Goal: Information Seeking & Learning: Learn about a topic

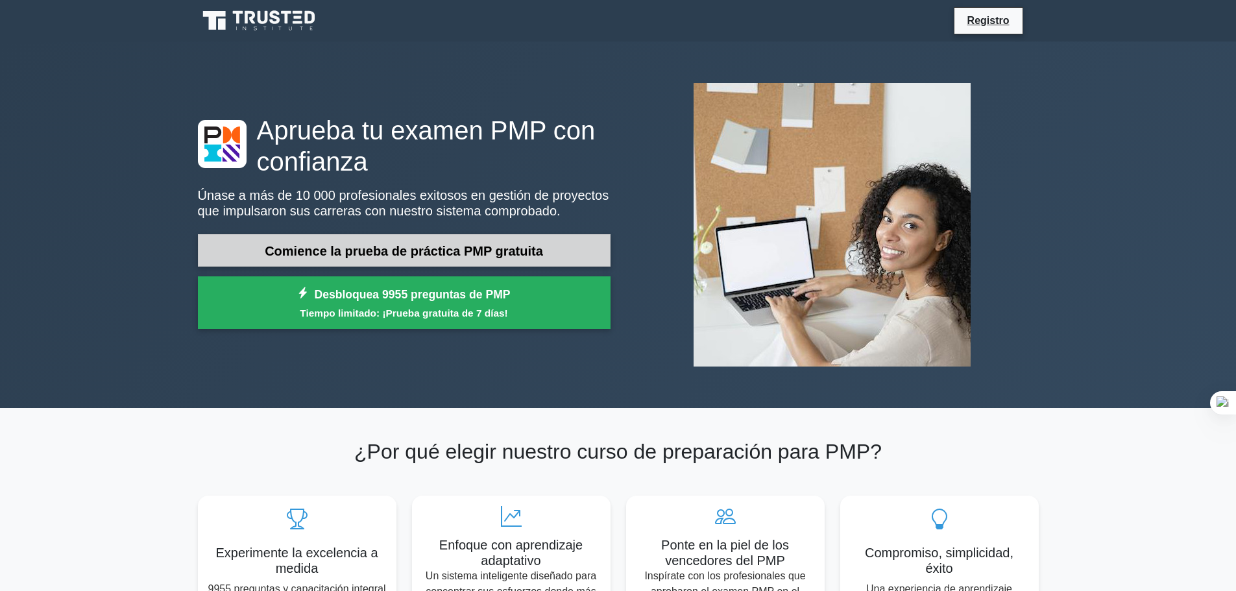
click at [509, 247] on font "Comience la prueba de práctica PMP gratuita" at bounding box center [404, 251] width 278 height 14
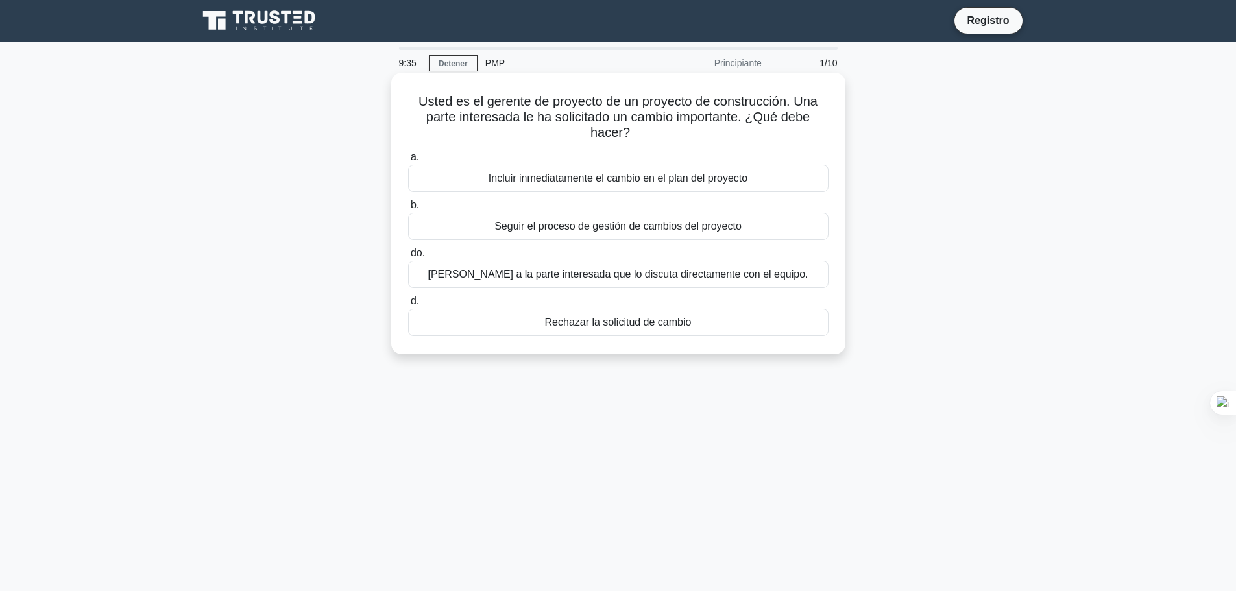
click at [716, 231] on font "Seguir el proceso de gestión de cambios del proyecto" at bounding box center [617, 226] width 247 height 11
click at [408, 210] on input "b. Seguir el proceso de gestión de cambios del proyecto" at bounding box center [408, 205] width 0 height 8
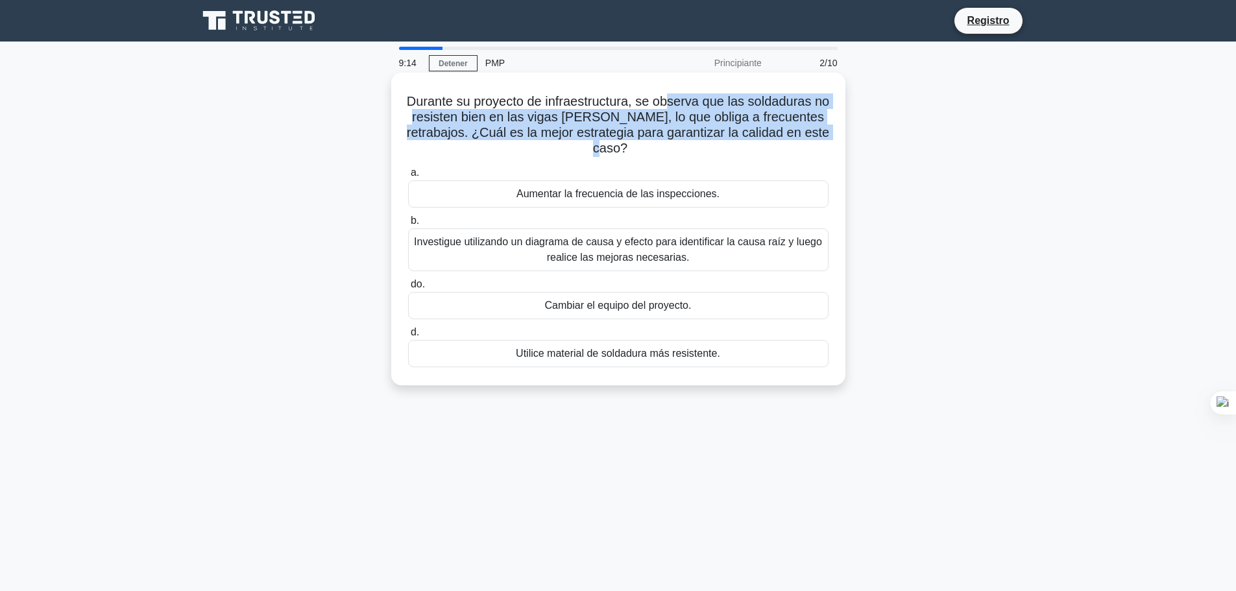
drag, startPoint x: 682, startPoint y: 99, endPoint x: 658, endPoint y: 151, distance: 57.2
click at [658, 151] on h5 "Durante su proyecto de infraestructura, se observa que las soldaduras no resist…" at bounding box center [618, 125] width 423 height 64
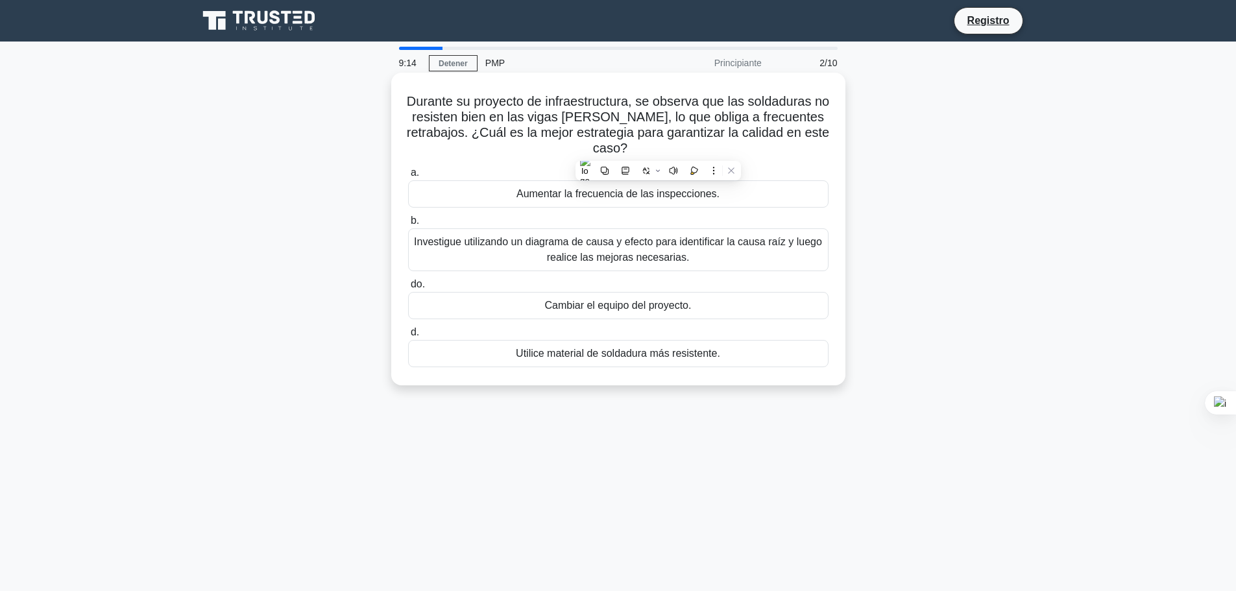
click at [665, 263] on font "Investigue utilizando un diagrama de causa y efecto para identificar la causa r…" at bounding box center [618, 249] width 408 height 27
click at [408, 225] on input "b. Investigue utilizando un diagrama de causa y efecto para identificar la caus…" at bounding box center [408, 221] width 0 height 8
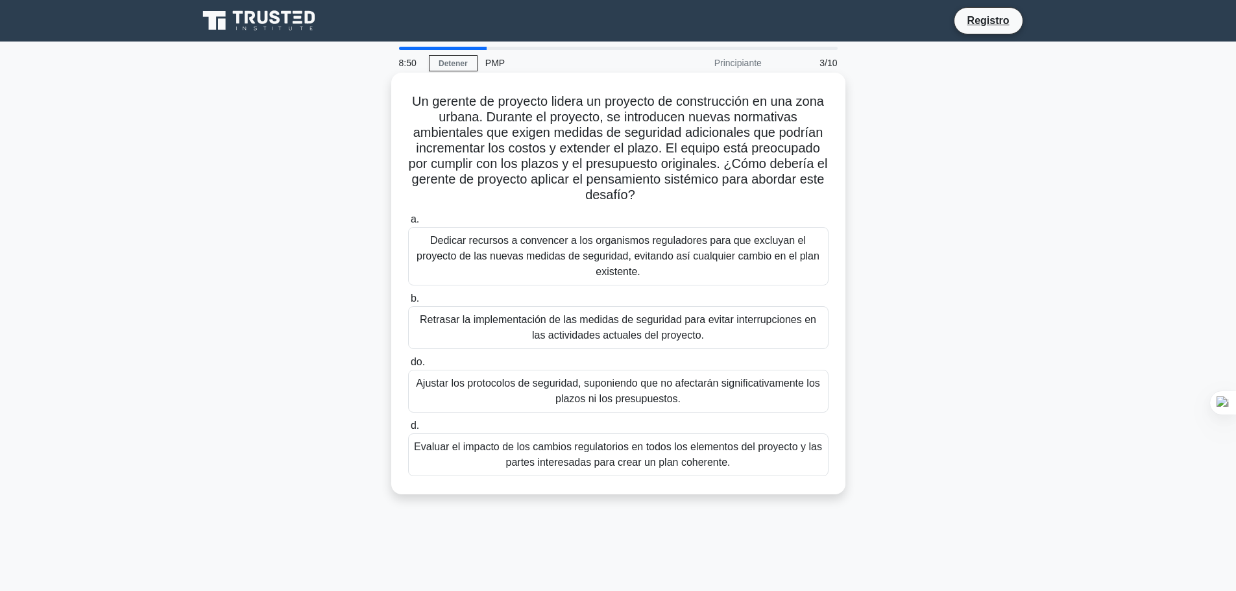
drag, startPoint x: 430, startPoint y: 103, endPoint x: 736, endPoint y: 200, distance: 321.2
click at [736, 200] on h5 "Un gerente de proyecto lidera un proyecto de construcción en una zona urbana. D…" at bounding box center [618, 148] width 423 height 110
click at [512, 163] on font "Un gerente de proyecto lidera un proyecto de construcción en una zona urbana. D…" at bounding box center [618, 148] width 419 height 108
click at [698, 461] on font "Evaluar el impacto de los cambios regulatorios en todos los elementos del proye…" at bounding box center [618, 454] width 408 height 27
click at [408, 430] on input "d. Evaluar el impacto de los cambios regulatorios en todos los elementos del pr…" at bounding box center [408, 426] width 0 height 8
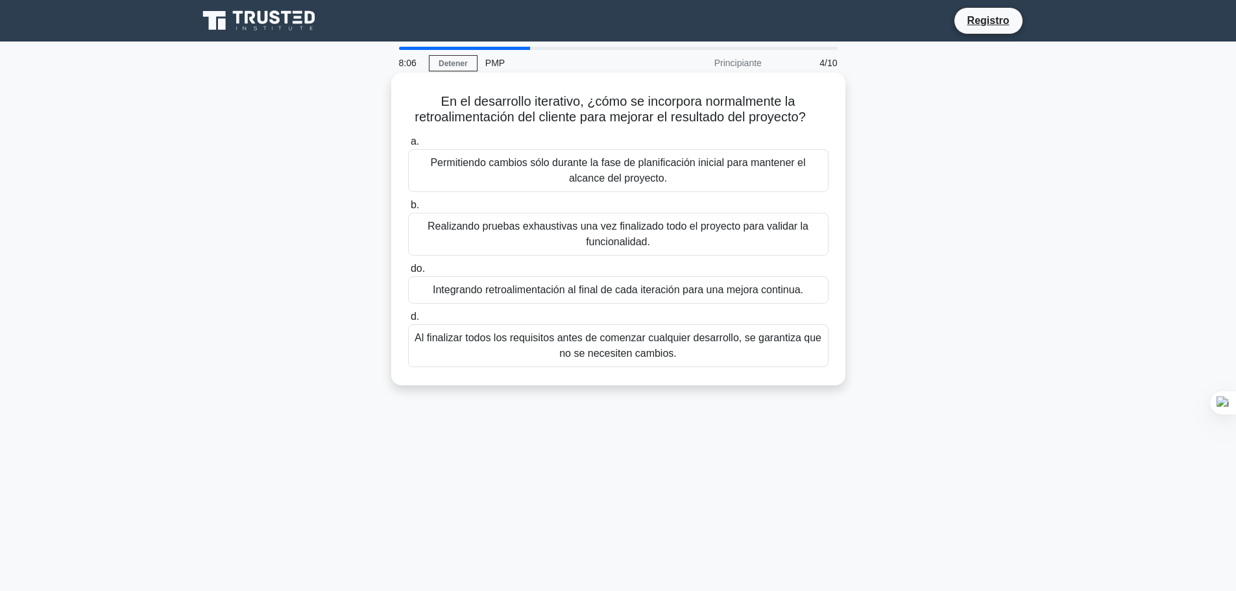
click at [695, 289] on font "Integrando retroalimentación al final de cada iteración para una mejora continu…" at bounding box center [618, 289] width 370 height 11
click at [408, 273] on input "do. Integrando retroalimentación al final de cada iteración para una mejora con…" at bounding box center [408, 269] width 0 height 8
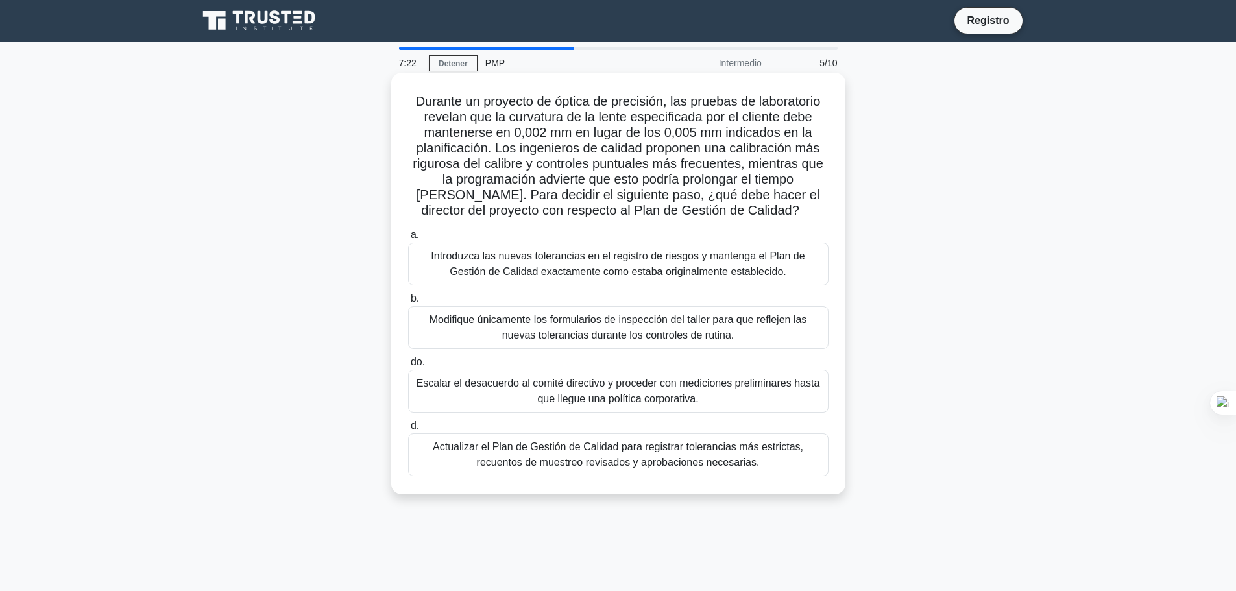
click at [718, 457] on font "Actualizar el Plan de Gestión de Calidad para registrar tolerancias más estrict…" at bounding box center [618, 454] width 370 height 27
click at [408, 430] on input "d. Actualizar el Plan de Gestión de Calidad para registrar tolerancias más estr…" at bounding box center [408, 426] width 0 height 8
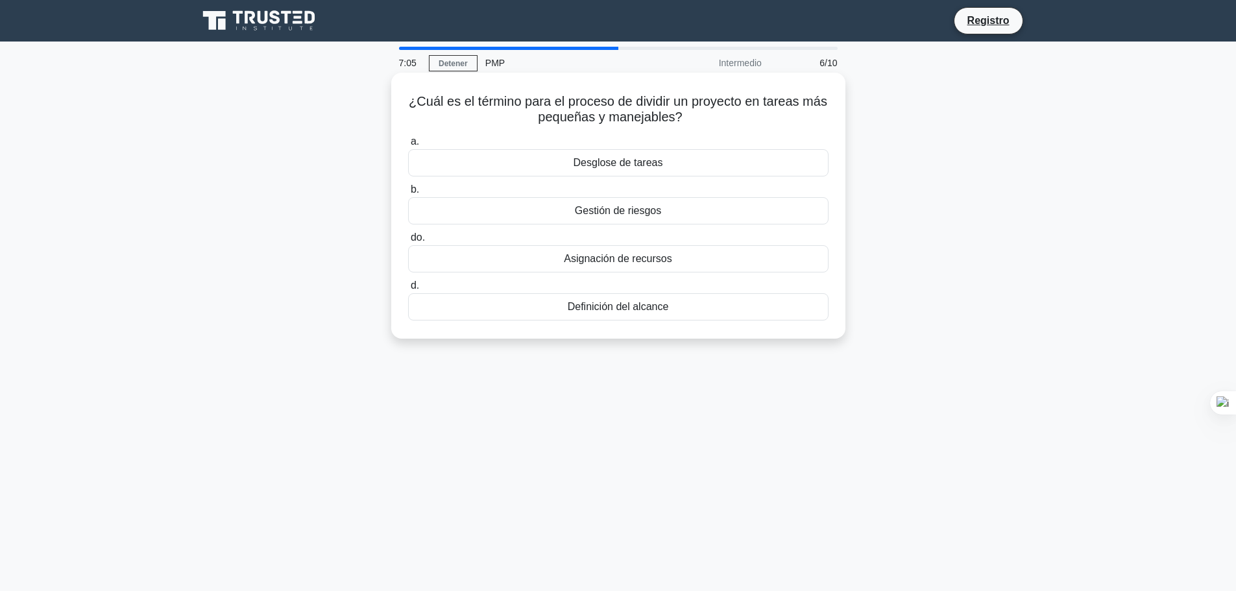
click at [685, 156] on div "Desglose de tareas" at bounding box center [618, 162] width 420 height 27
click at [408, 146] on input "a. Desglose de tareas" at bounding box center [408, 142] width 0 height 8
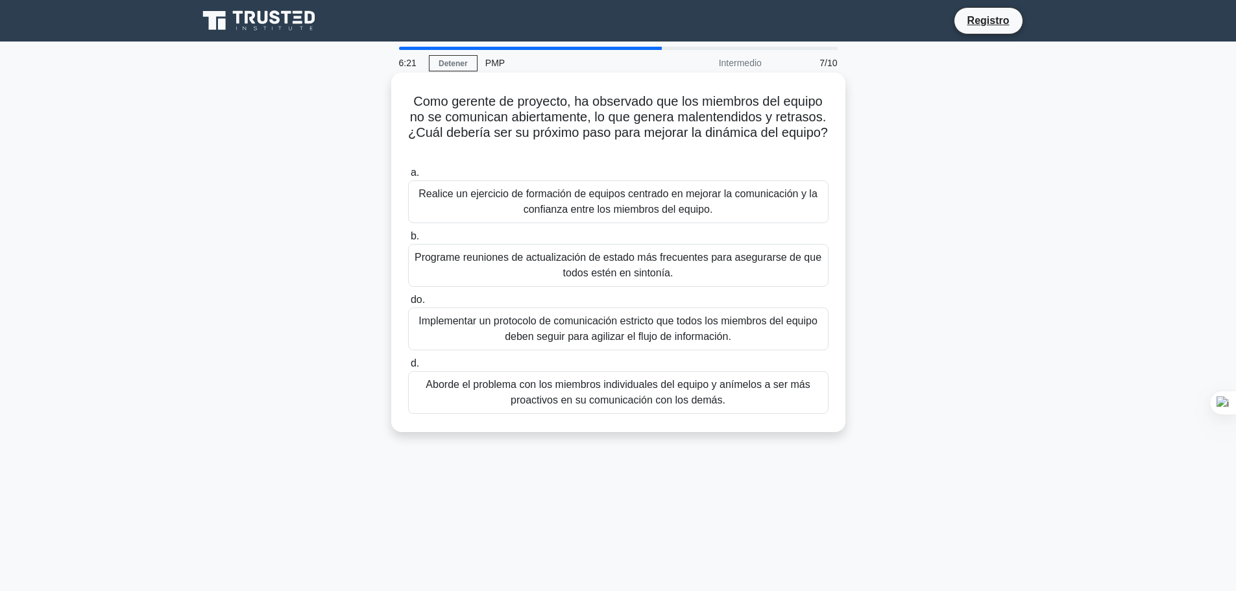
click at [706, 206] on font "Realice un ejercicio de formación de equipos centrado en mejorar la comunicació…" at bounding box center [617, 201] width 399 height 27
click at [408, 177] on input "a. Realice un ejercicio de formación de equipos centrado en mejorar la comunica…" at bounding box center [408, 173] width 0 height 8
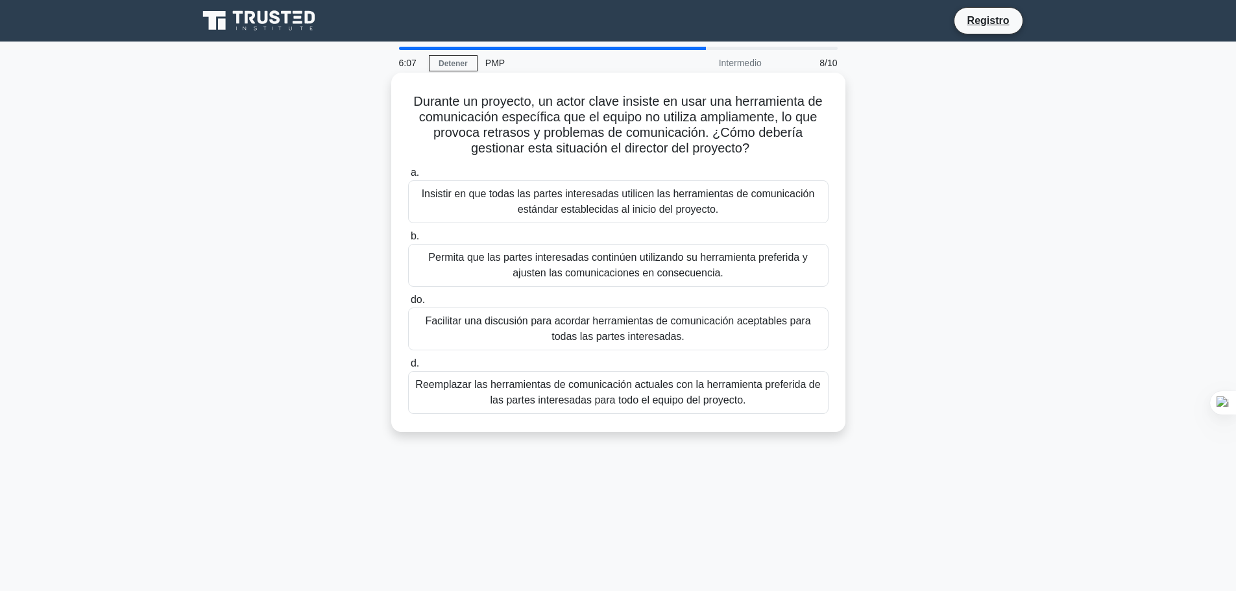
drag, startPoint x: 739, startPoint y: 94, endPoint x: 756, endPoint y: 141, distance: 49.7
click at [756, 141] on h5 "Durante un proyecto, un actor clave insiste en usar una herramienta de comunica…" at bounding box center [618, 125] width 423 height 64
click at [694, 90] on div "Durante un proyecto, un actor clave insiste en usar una herramienta de comunica…" at bounding box center [618, 252] width 444 height 349
click at [679, 315] on font "Facilitar una discusión para acordar herramientas de comunicación aceptables pa…" at bounding box center [617, 328] width 385 height 27
click at [408, 304] on input "do. Facilitar una discusión para acordar herramientas de comunicación aceptable…" at bounding box center [408, 300] width 0 height 8
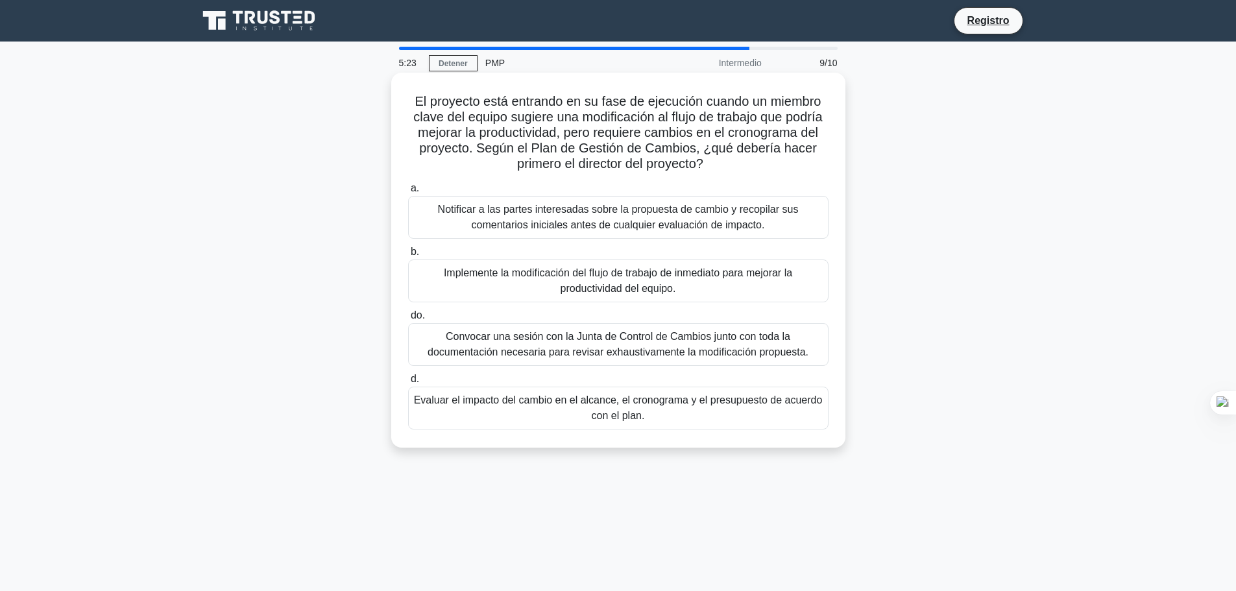
drag, startPoint x: 509, startPoint y: 102, endPoint x: 727, endPoint y: 161, distance: 225.6
click at [727, 161] on h5 "El proyecto está entrando en su fase de ejecución cuando un miembro clave del e…" at bounding box center [618, 132] width 423 height 79
click at [621, 407] on font "Evaluar el impacto del cambio en el alcance, el cronograma y el presupuesto de …" at bounding box center [618, 407] width 409 height 27
click at [408, 383] on input "d. Evaluar el impacto del cambio en el alcance, el cronograma y el presupuesto …" at bounding box center [408, 379] width 0 height 8
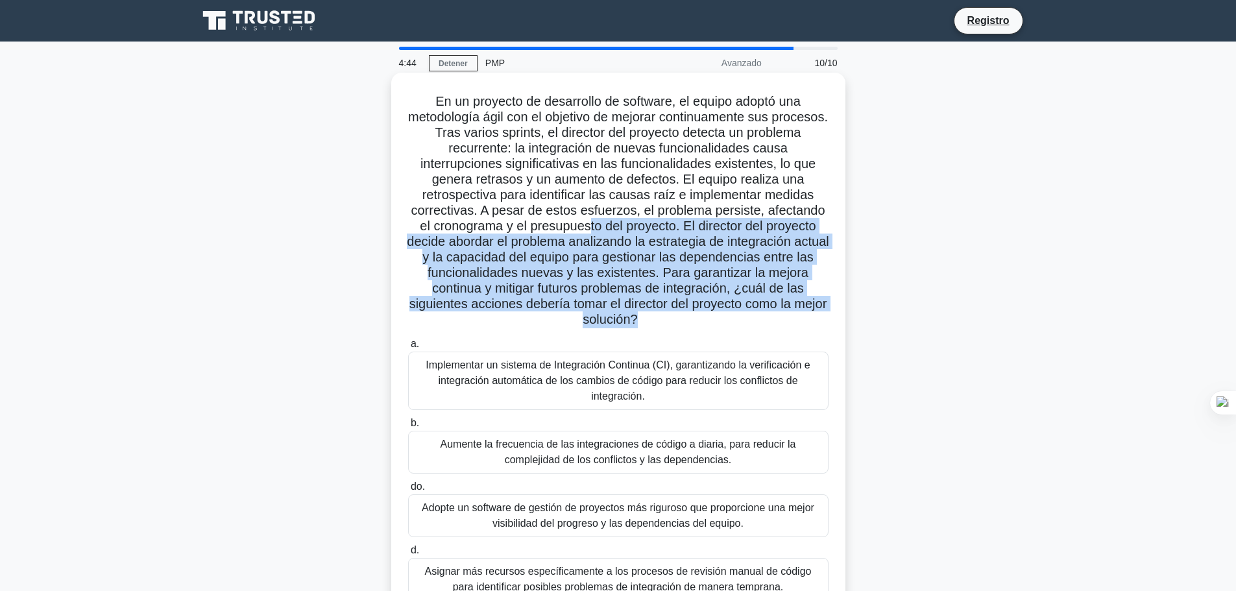
drag, startPoint x: 590, startPoint y: 220, endPoint x: 654, endPoint y: 323, distance: 121.5
click at [654, 323] on font "En un proyecto de desarrollo de software, el equipo adoptó una metodología ágil…" at bounding box center [618, 210] width 422 height 232
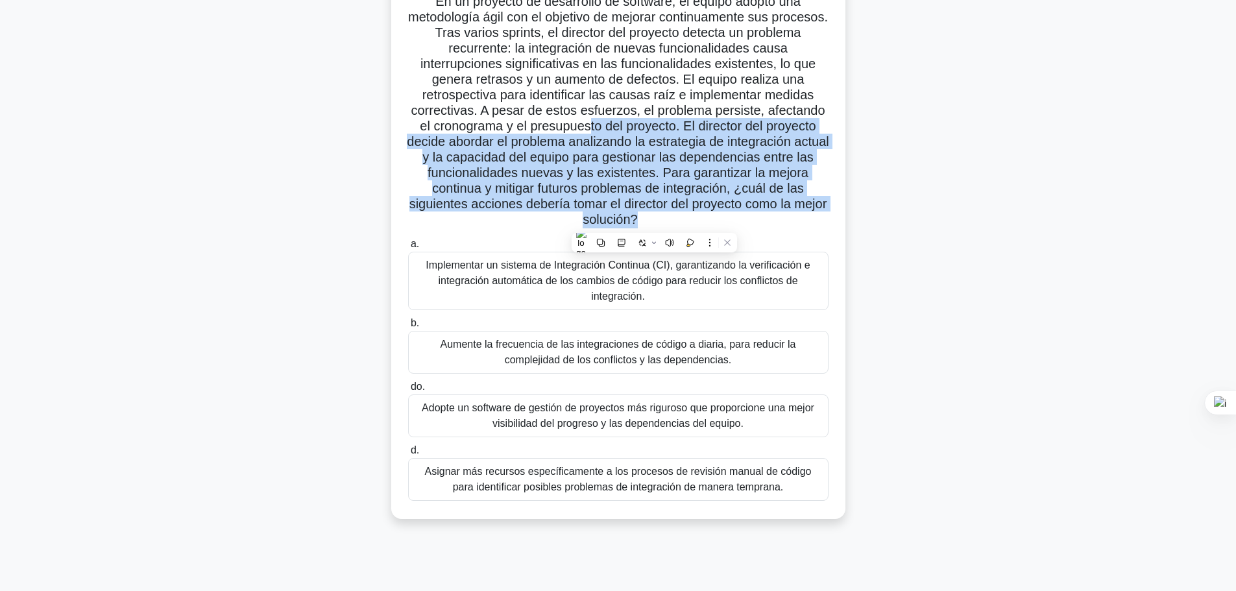
scroll to position [110, 0]
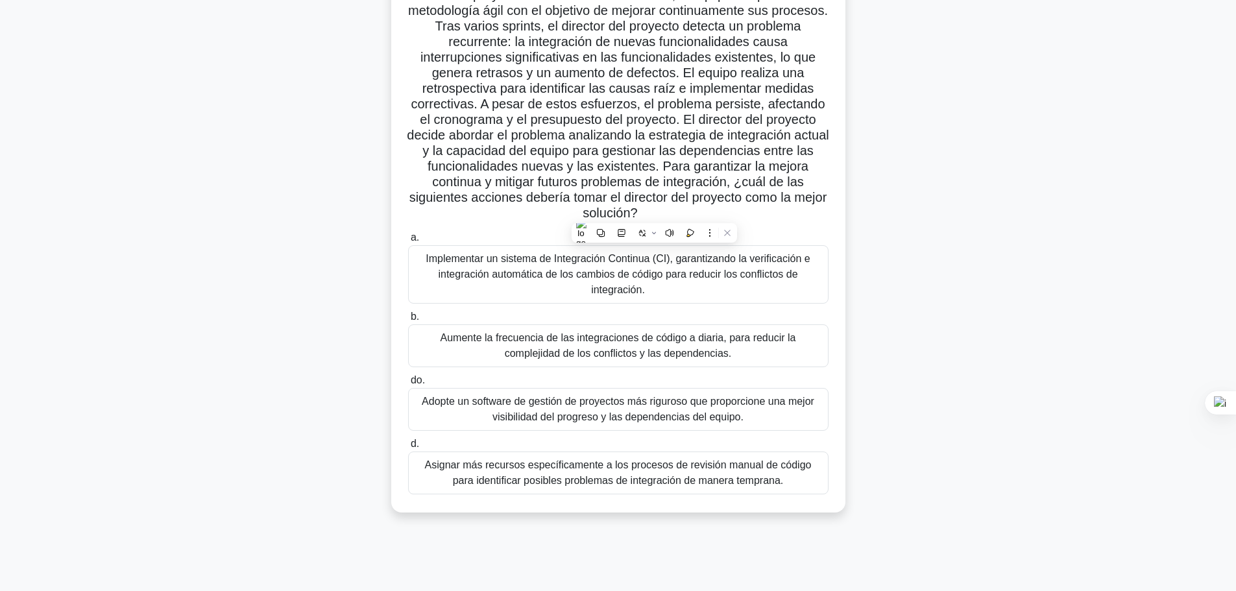
click at [309, 307] on div ".spinner_0XTQ{transform-origin:center;animation:spinner_y6GP .75s linear infini…" at bounding box center [618, 247] width 856 height 562
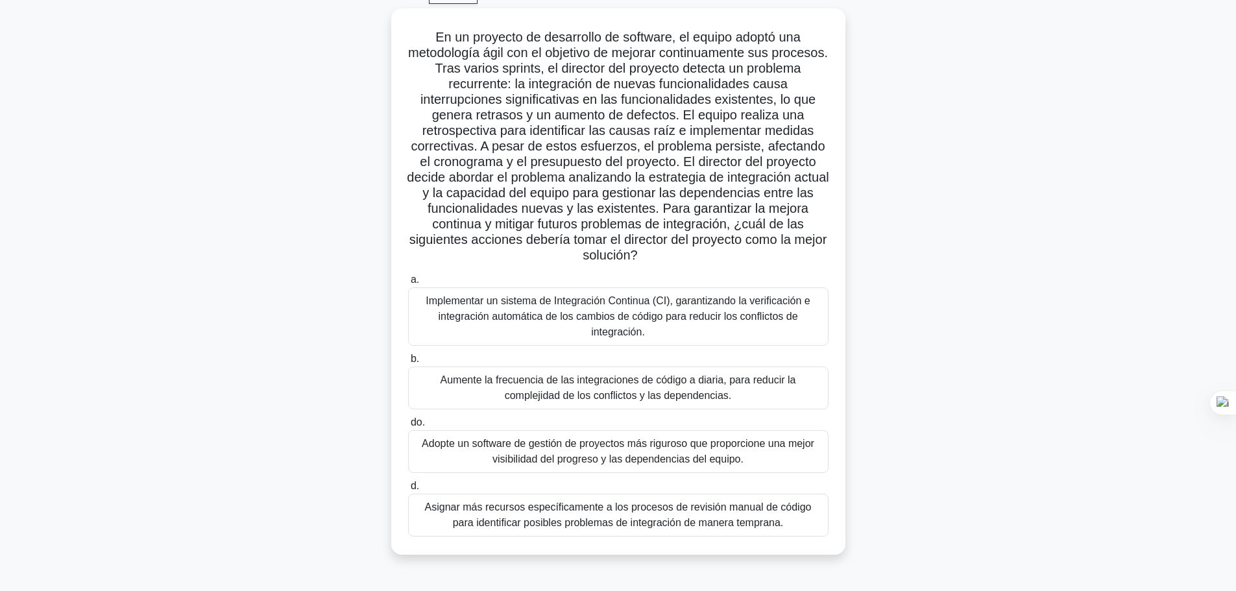
scroll to position [45, 0]
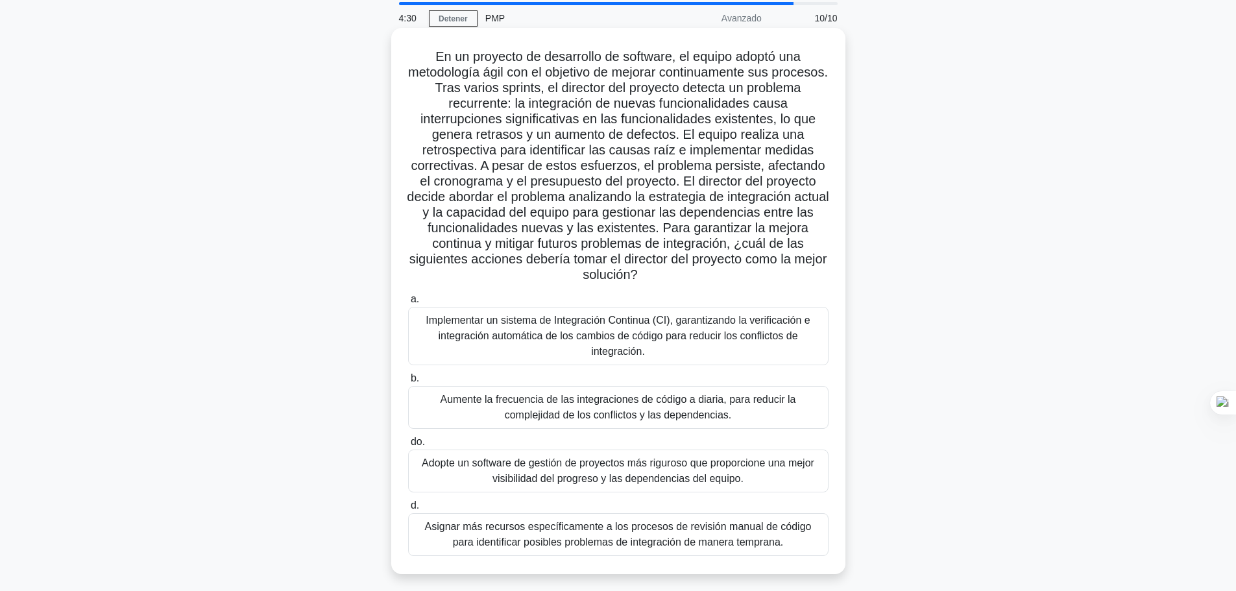
click at [684, 330] on font "Implementar un sistema de Integración Continua (CI), garantizando la verificaci…" at bounding box center [618, 336] width 384 height 42
click at [408, 304] on input "a. Implementar un sistema de Integración Continua (CI), garantizando la verific…" at bounding box center [408, 299] width 0 height 8
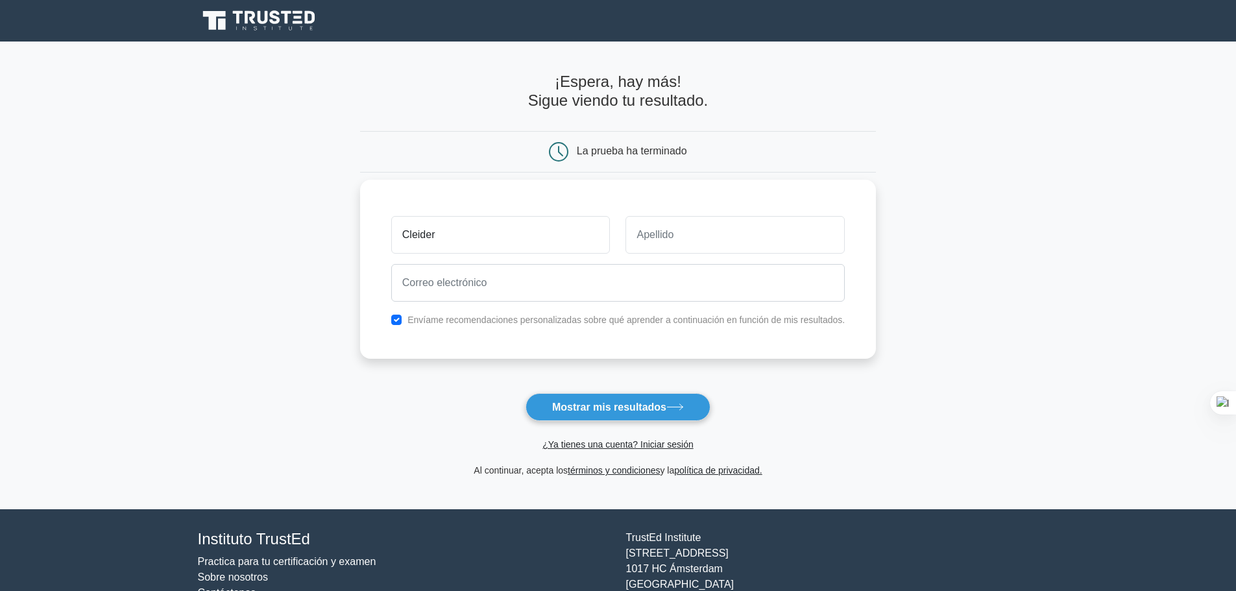
type input "[PERSON_NAME]"
click at [750, 241] on input "text" at bounding box center [734, 235] width 219 height 38
type input "ñaupa"
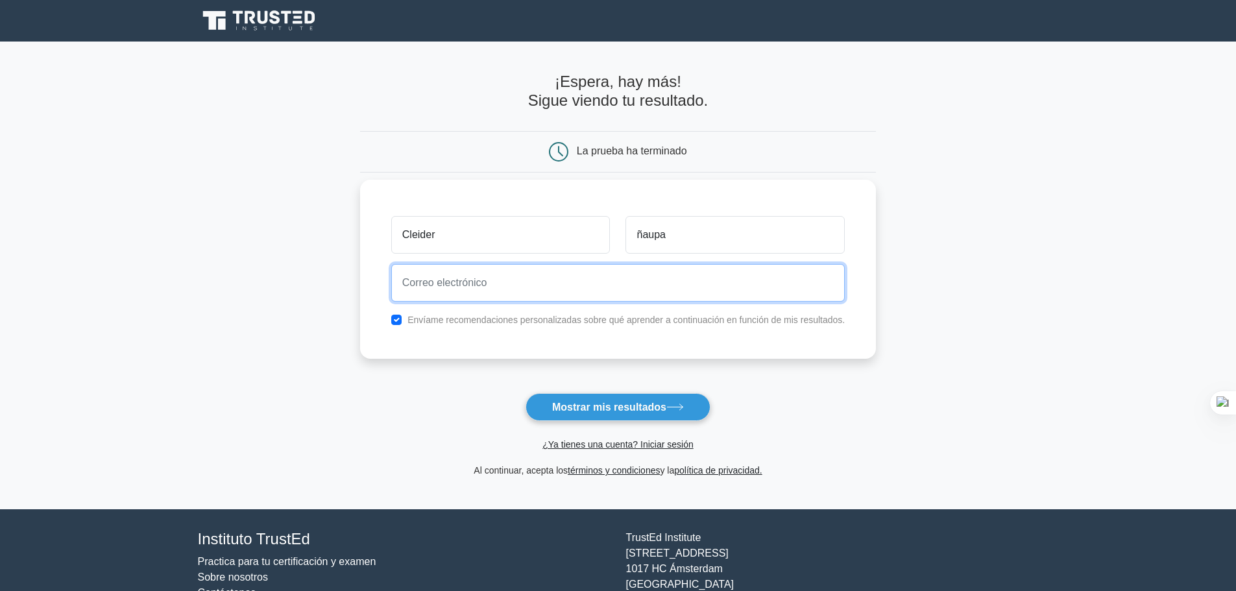
click at [582, 284] on input "email" at bounding box center [617, 283] width 453 height 38
type input "cleidernolberto@gmail.com"
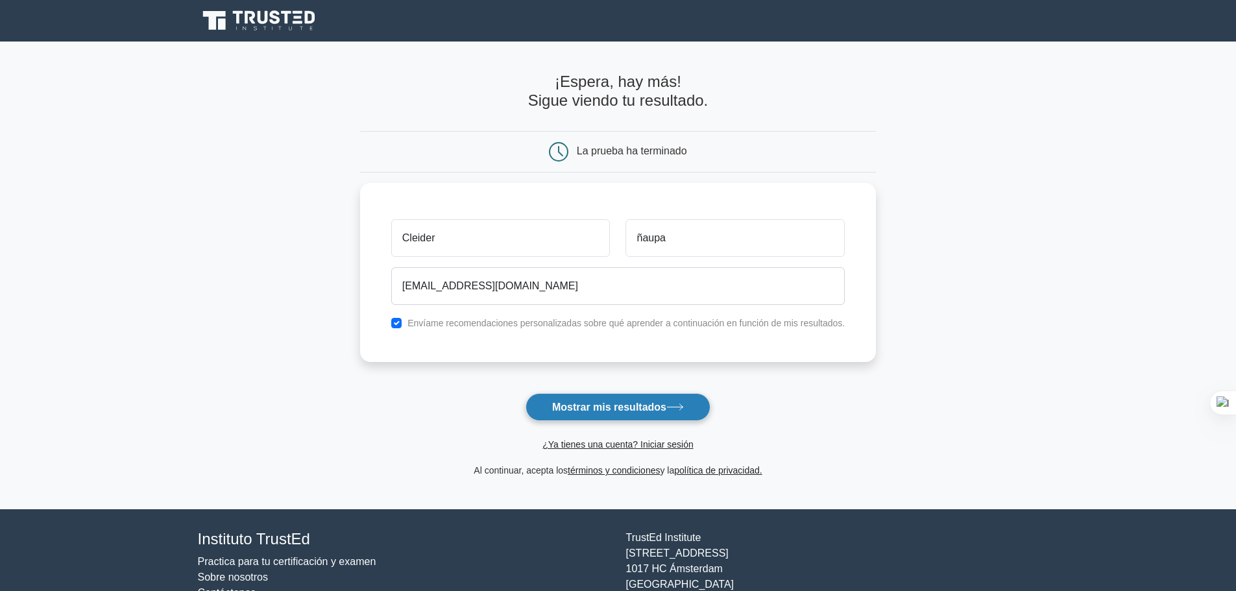
click at [624, 407] on font "Mostrar mis resultados" at bounding box center [609, 407] width 114 height 11
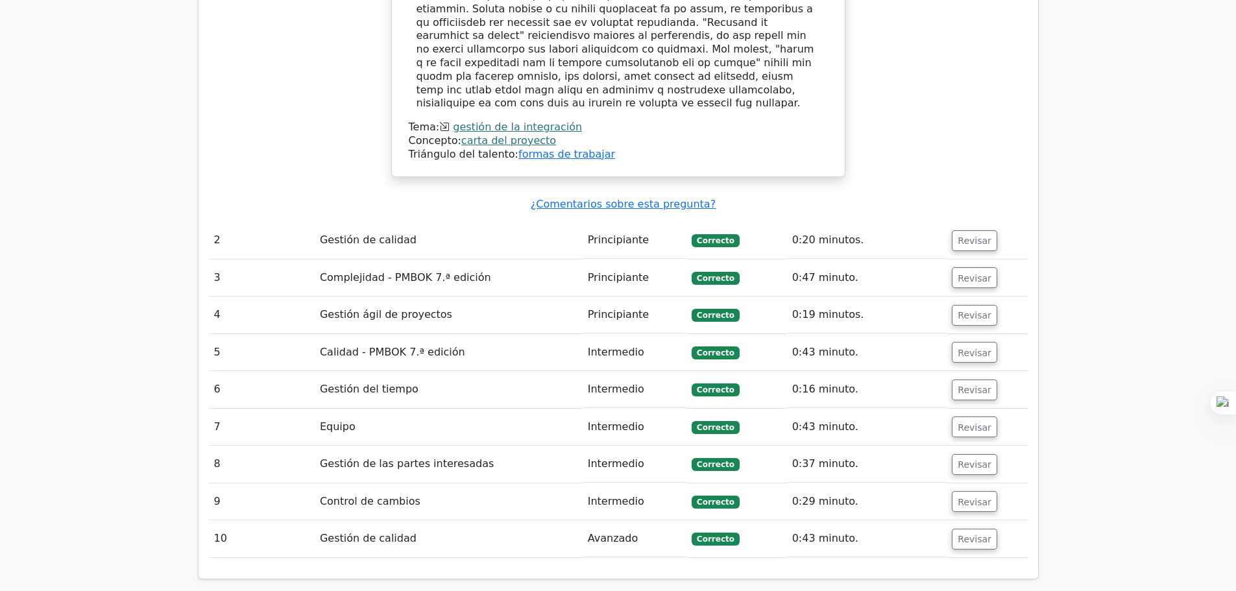
scroll to position [1686, 0]
click at [431, 221] on td "Gestión de calidad" at bounding box center [449, 239] width 268 height 37
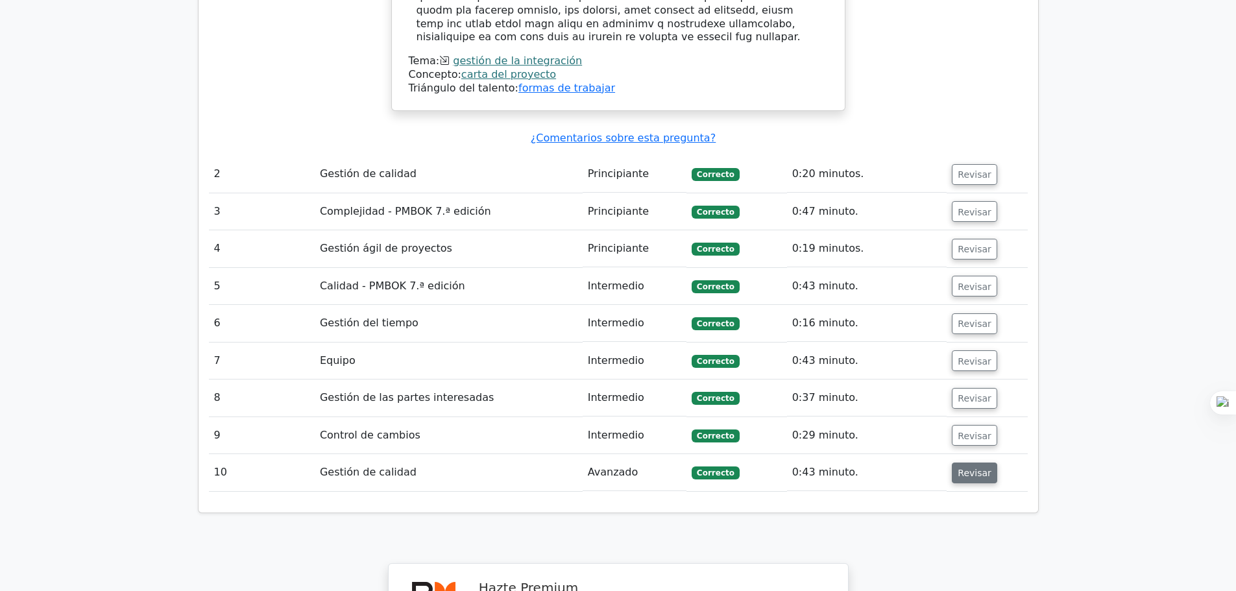
click at [972, 468] on font "Revisar" at bounding box center [974, 473] width 34 height 10
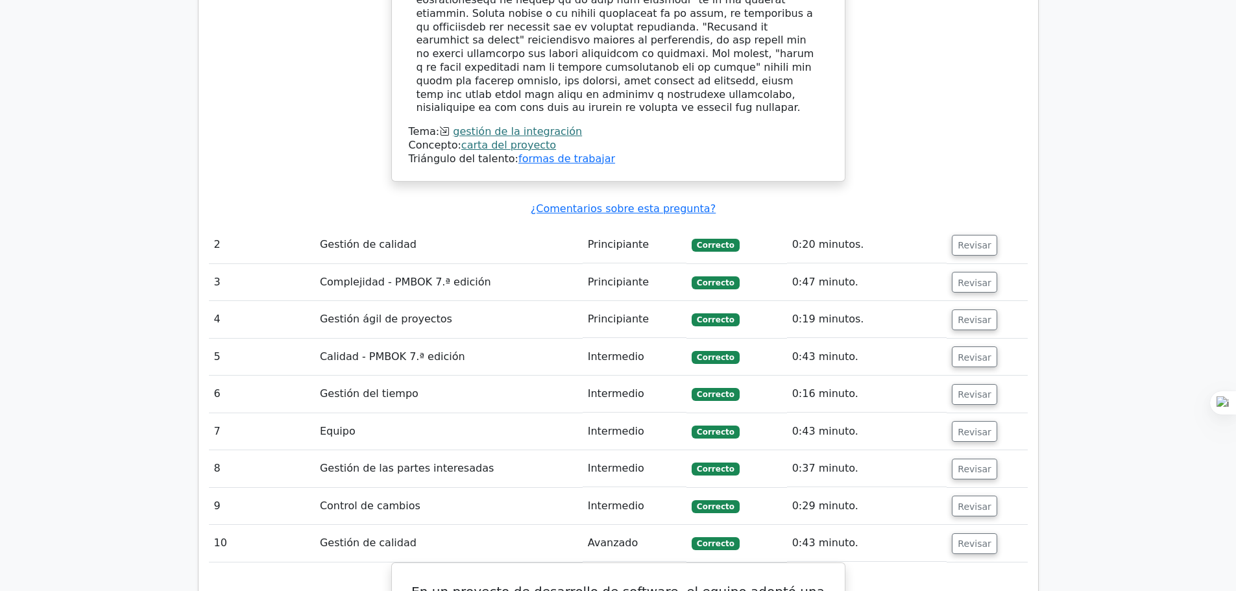
scroll to position [1686, 0]
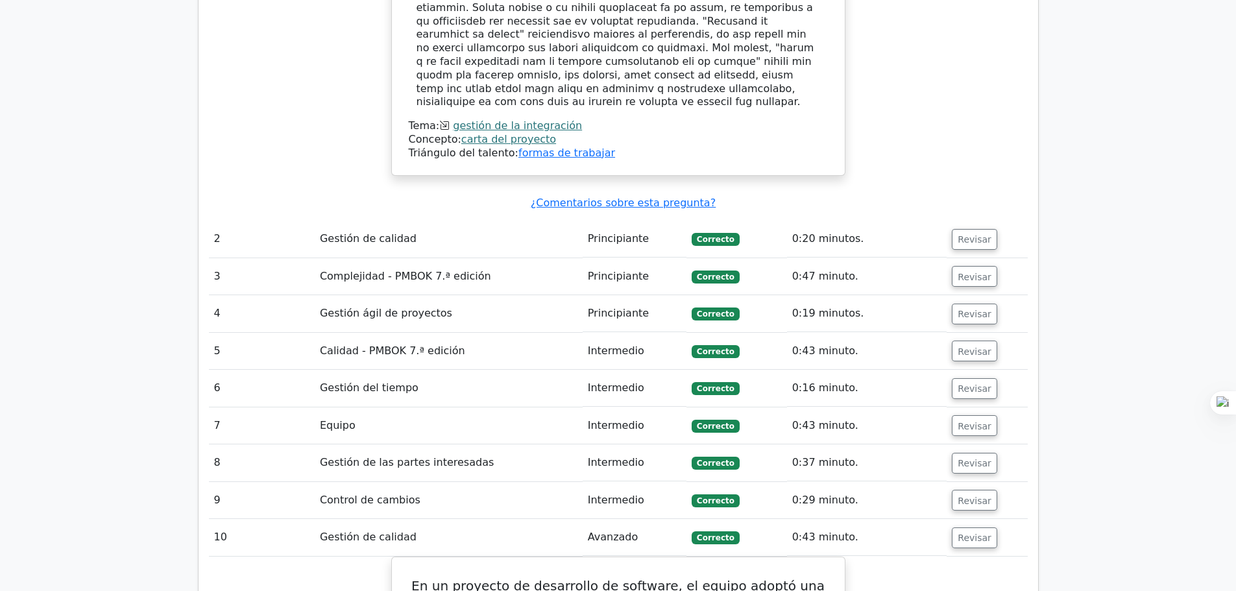
click at [487, 258] on td "Complejidad - PMBOK 7.ª edición" at bounding box center [449, 276] width 268 height 37
click at [976, 271] on font "Revisar" at bounding box center [974, 276] width 34 height 10
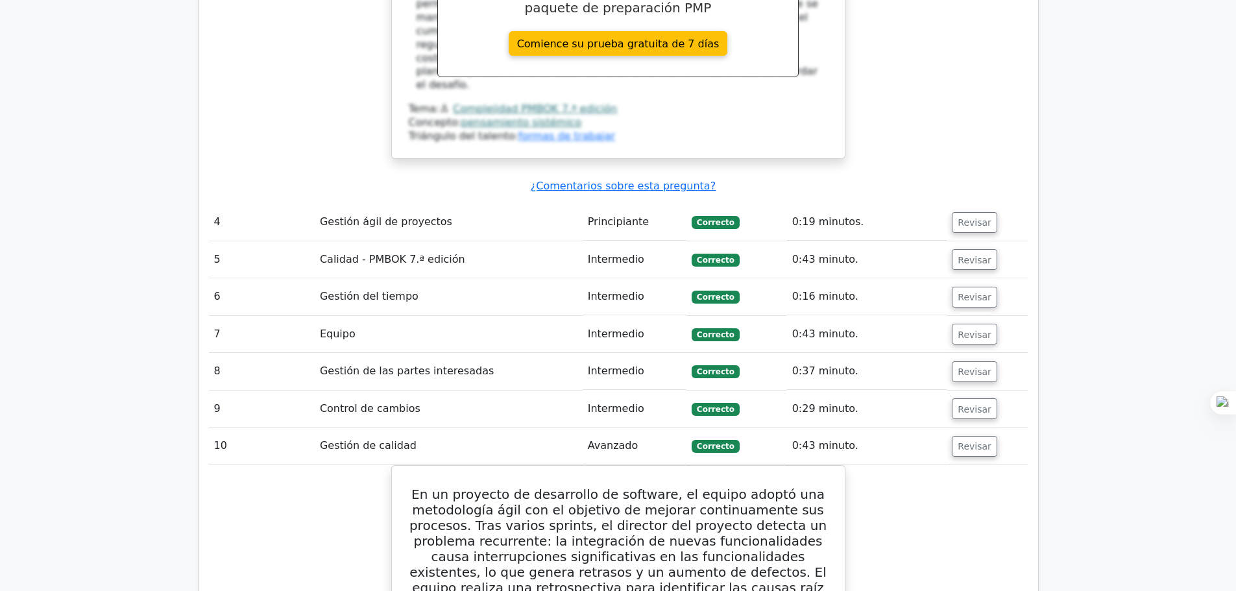
scroll to position [2465, 0]
click at [375, 252] on font "Calidad - PMBOK 7.ª edición" at bounding box center [392, 258] width 145 height 12
click at [957, 254] on font "Revisar" at bounding box center [974, 259] width 34 height 10
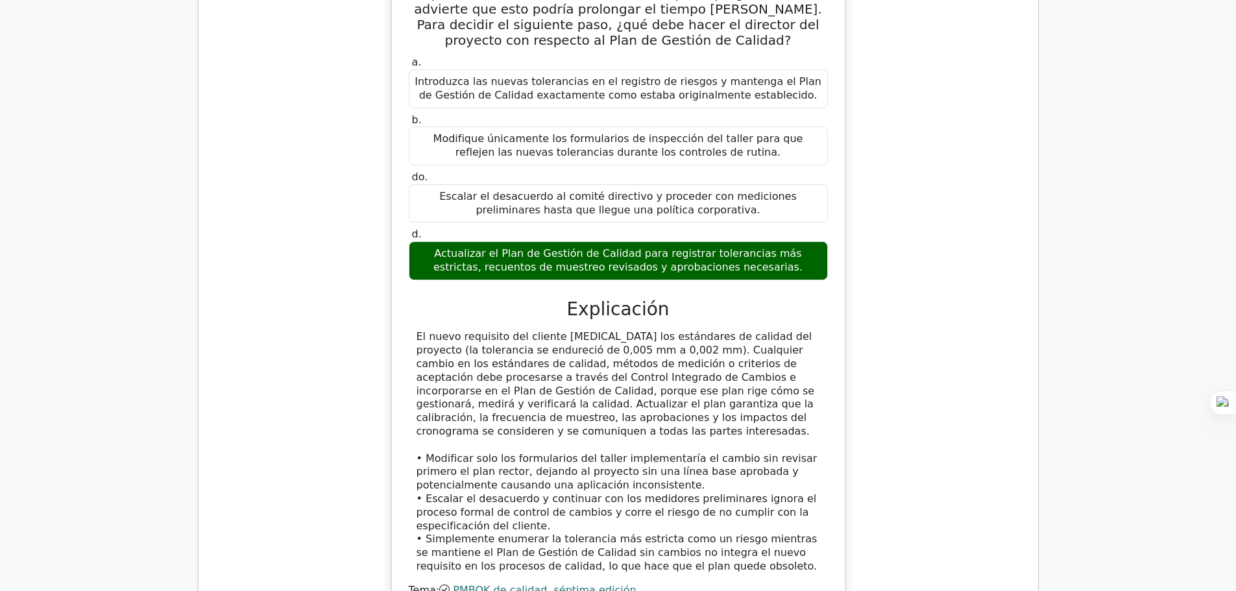
scroll to position [2854, 0]
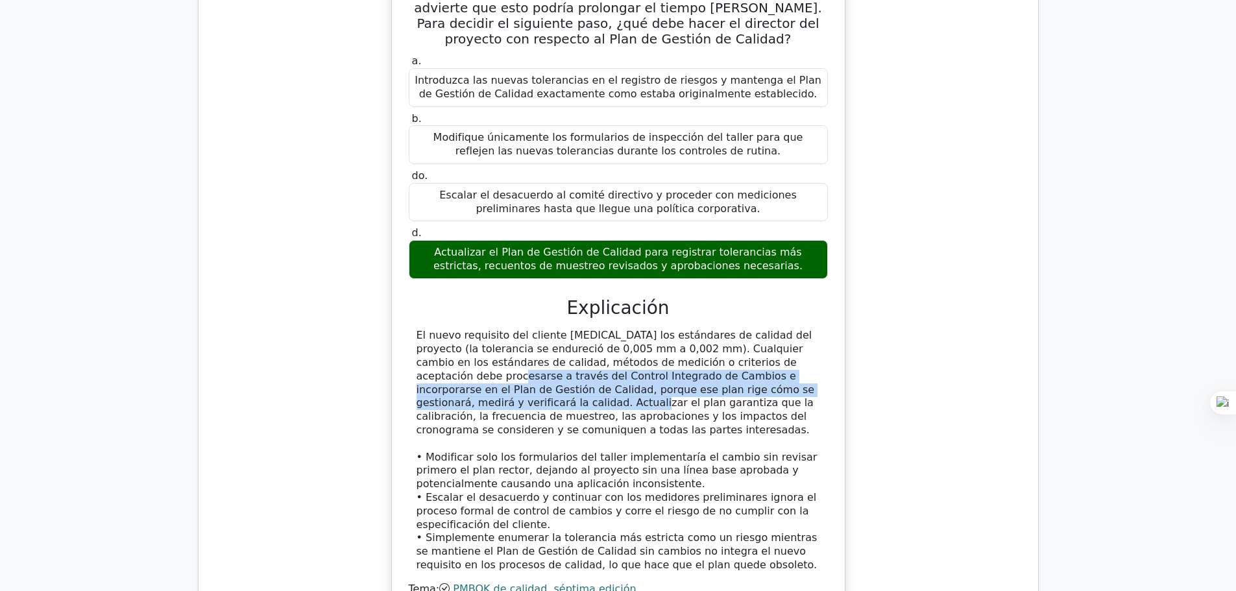
drag, startPoint x: 688, startPoint y: 249, endPoint x: 702, endPoint y: 267, distance: 22.6
click at [702, 329] on font "El nuevo requisito del cliente [MEDICAL_DATA] los estándares de calidad del pro…" at bounding box center [615, 382] width 398 height 107
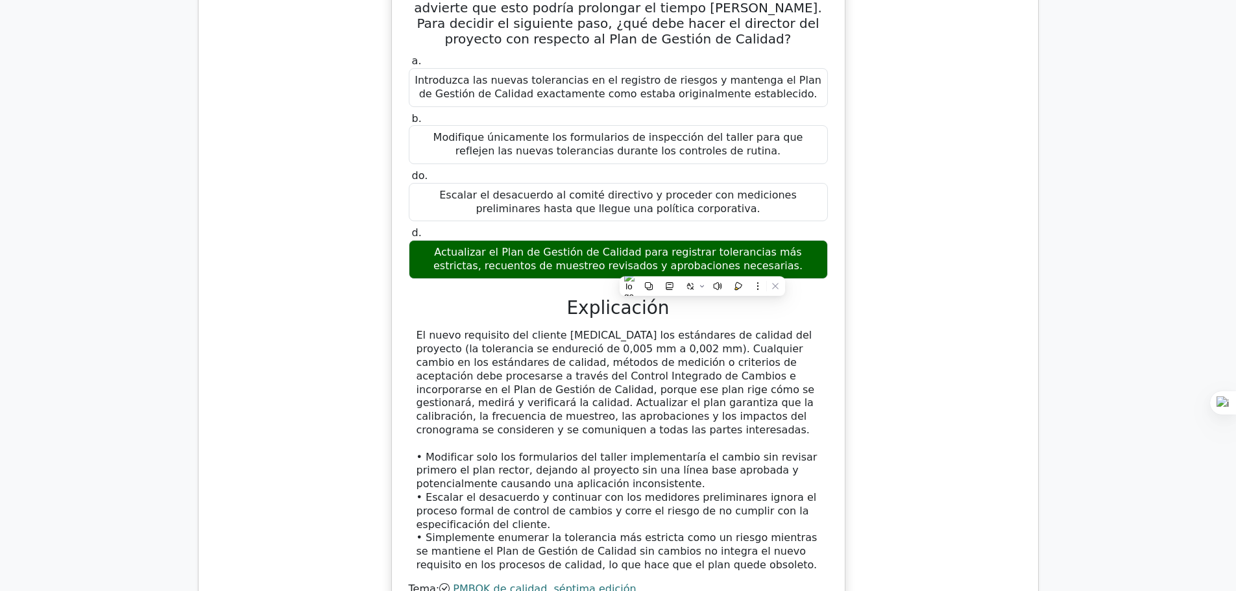
click at [655, 329] on font "El nuevo requisito del cliente [MEDICAL_DATA] los estándares de calidad del pro…" at bounding box center [615, 382] width 398 height 107
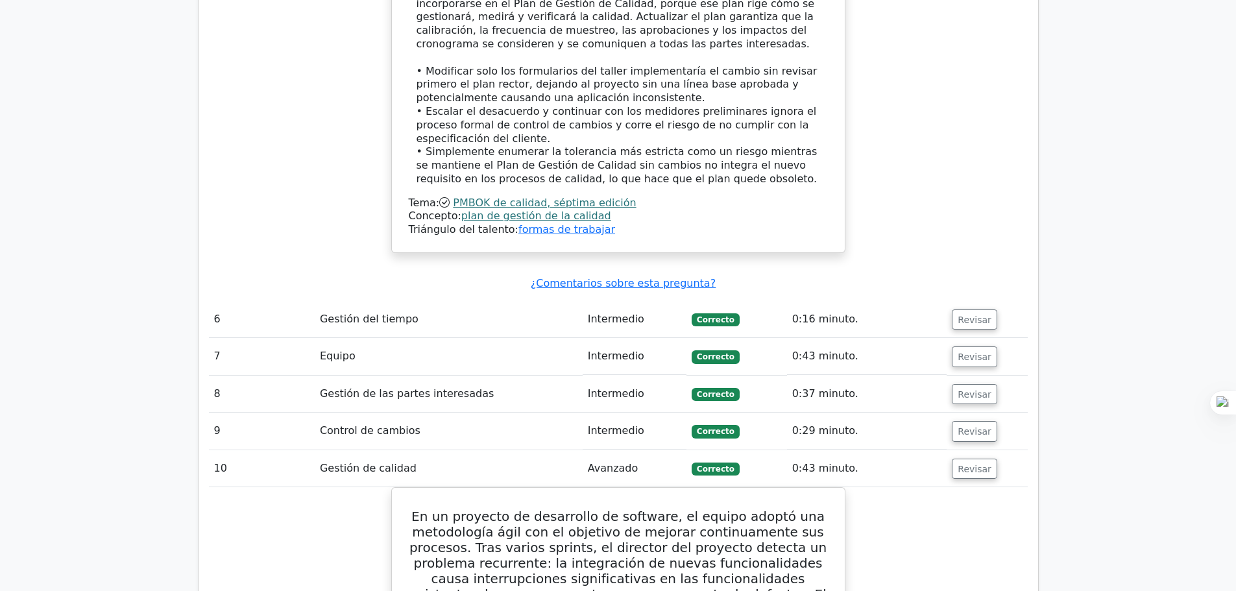
scroll to position [3243, 0]
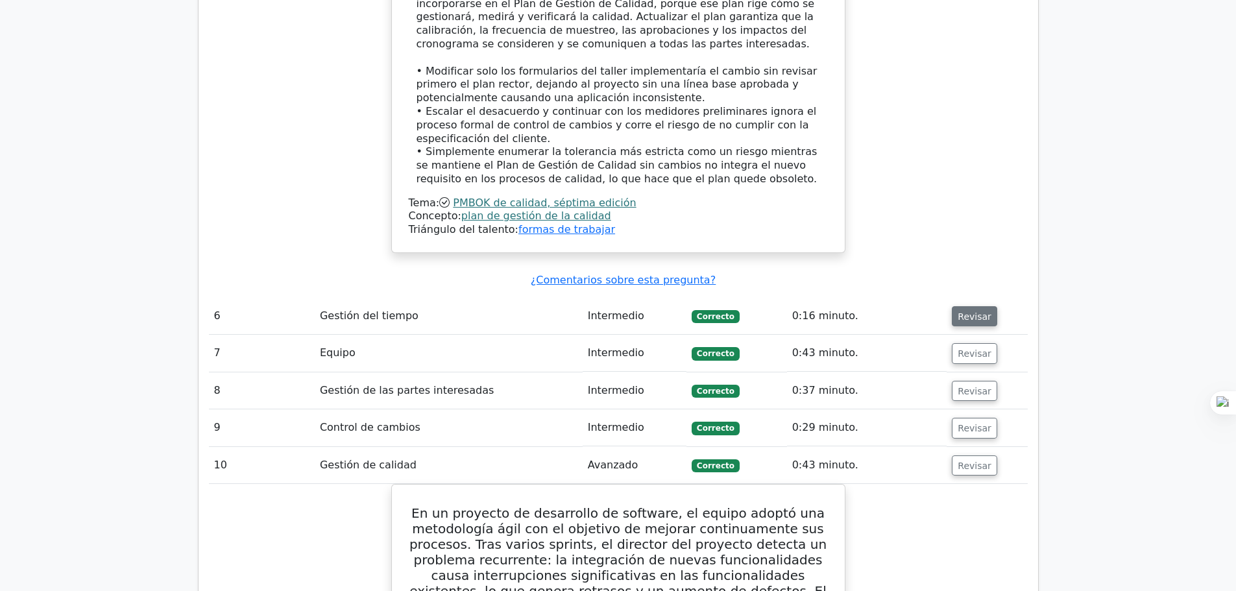
click at [963, 311] on font "Revisar" at bounding box center [974, 316] width 34 height 10
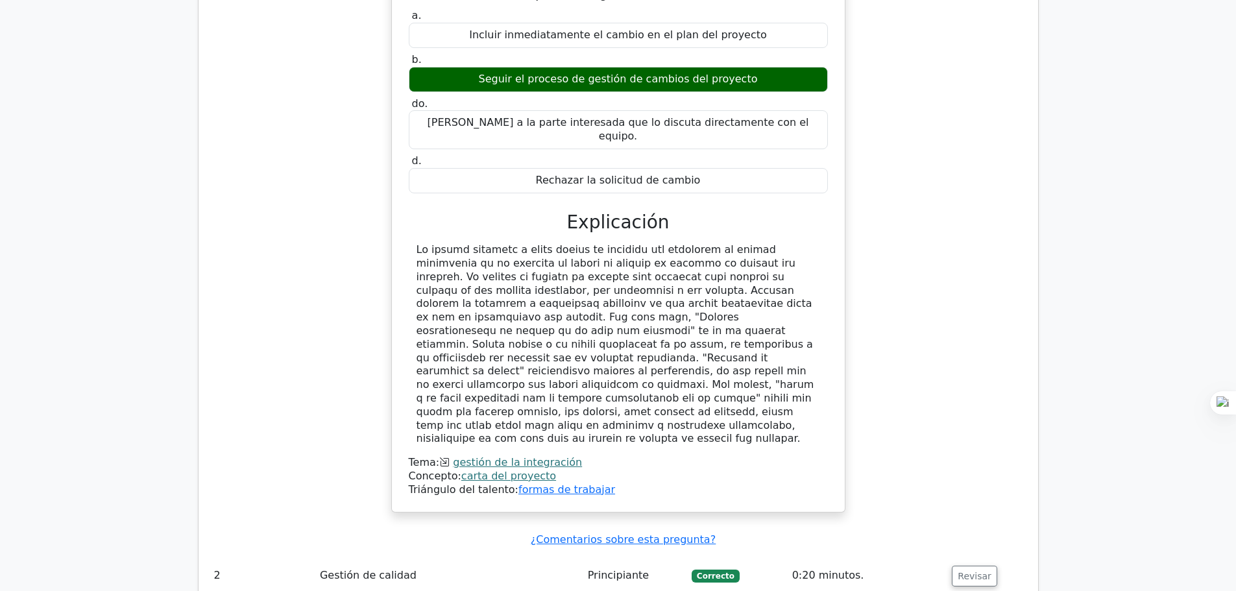
scroll to position [1168, 0]
